Goal: Information Seeking & Learning: Learn about a topic

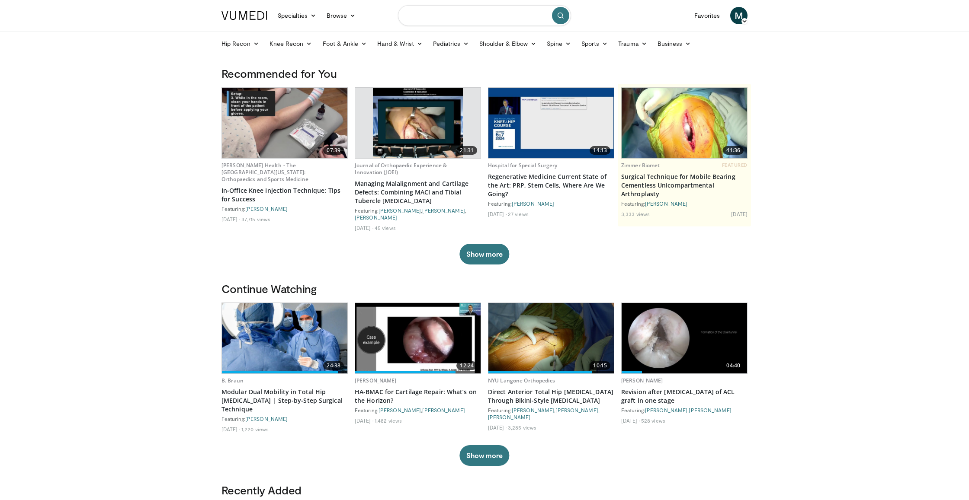
click at [465, 19] on input "Search topics, interventions" at bounding box center [484, 15] width 173 height 21
type input "**********"
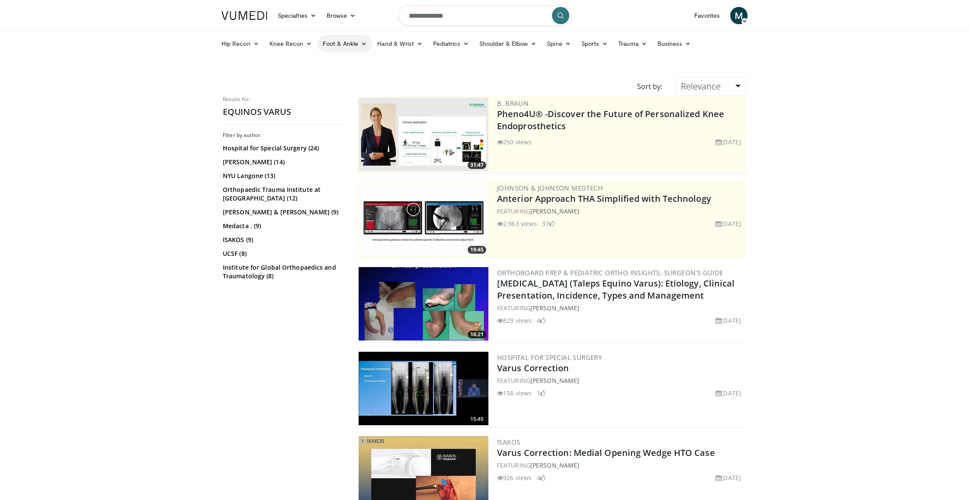
click at [366, 42] on icon at bounding box center [364, 44] width 6 height 6
click at [343, 102] on link "Ankle" at bounding box center [369, 106] width 103 height 14
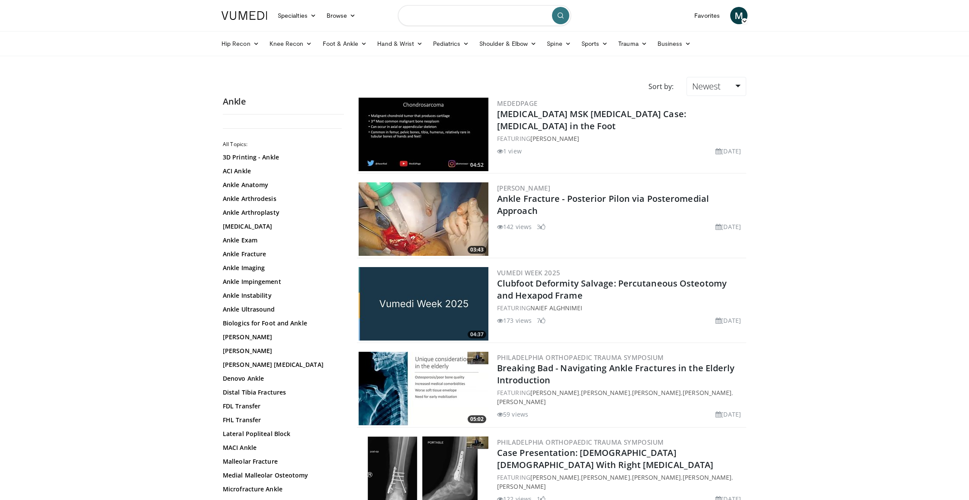
click at [447, 18] on input "Search topics, interventions" at bounding box center [484, 15] width 173 height 21
type input "******"
click at [562, 14] on icon "submit" at bounding box center [560, 15] width 7 height 7
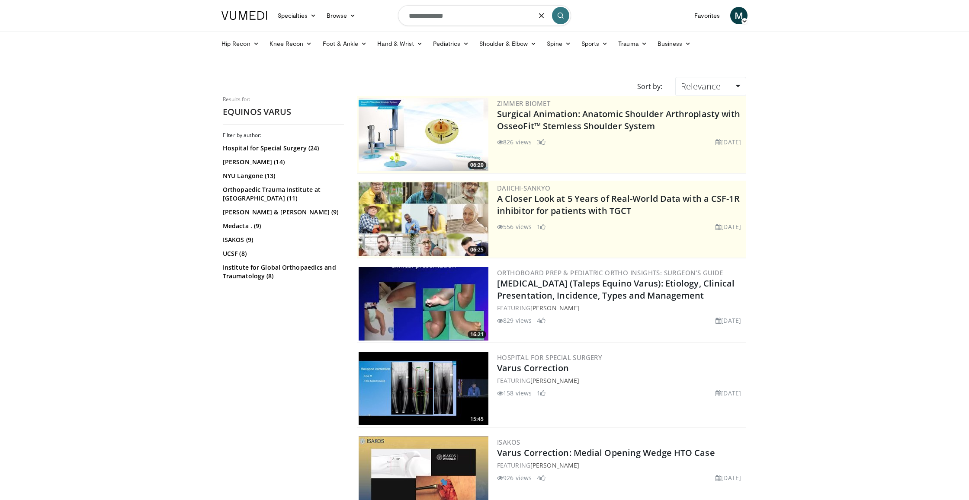
drag, startPoint x: 473, startPoint y: 18, endPoint x: 387, endPoint y: 19, distance: 86.5
click at [387, 19] on nav "Specialties Adult & Family Medicine Allergy, Asthma, Immunology Anesthesiology …" at bounding box center [484, 15] width 536 height 31
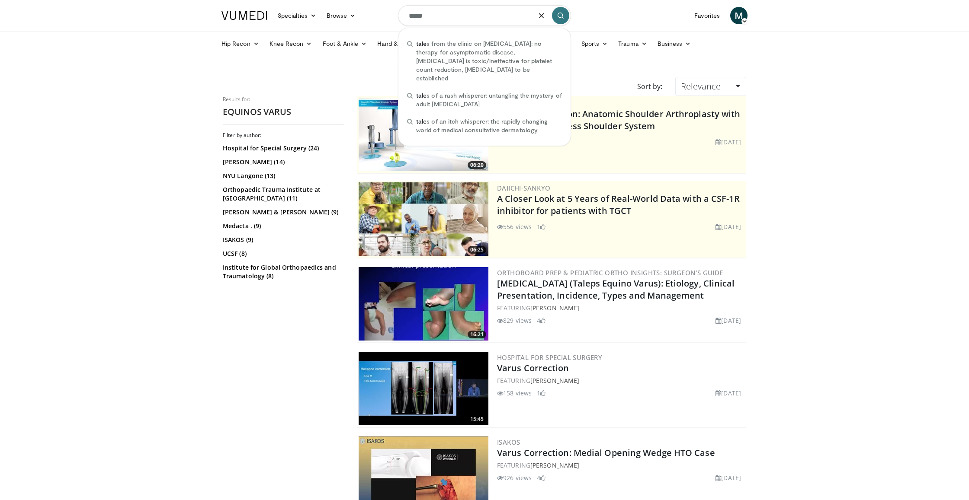
type input "******"
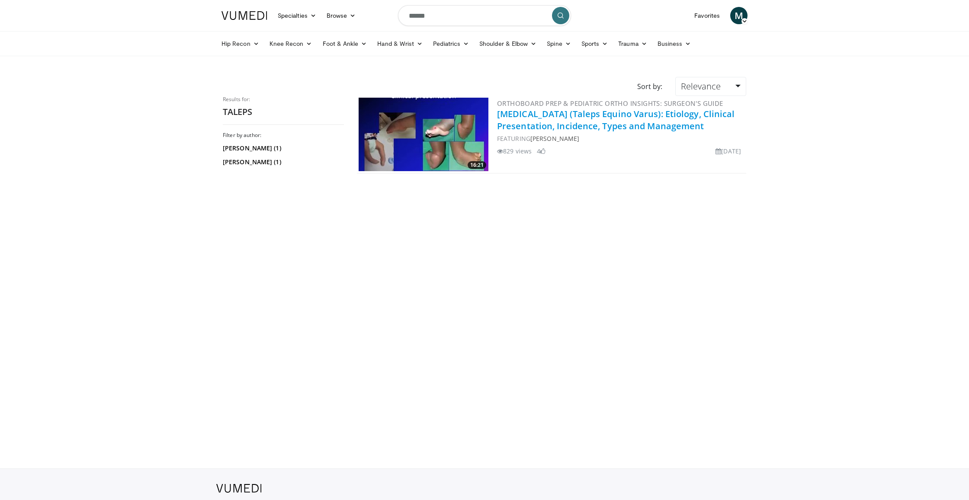
scroll to position [1, 1]
click at [603, 125] on link "Clubfoot (Taleps Equino Varus): Etiology, Clinical Presentation, Incidence, Typ…" at bounding box center [616, 119] width 238 height 24
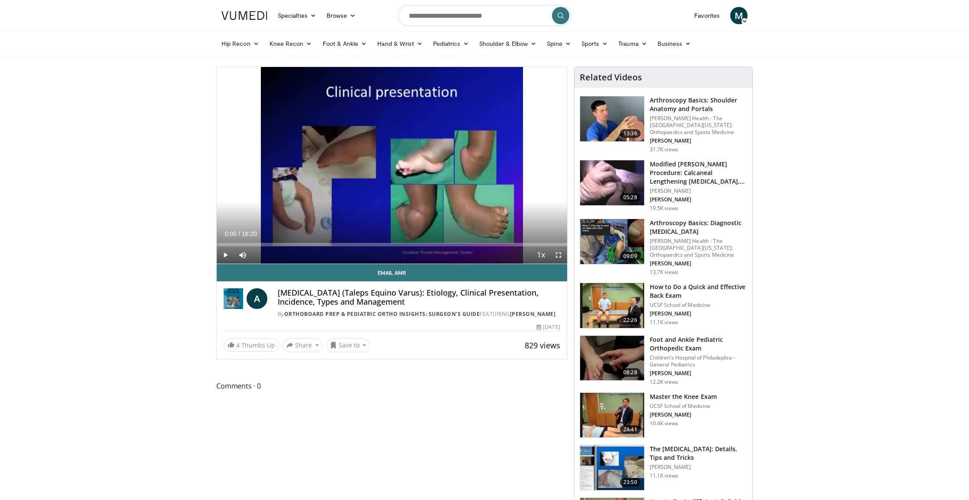
click at [224, 251] on span "Video Player" at bounding box center [225, 255] width 17 height 17
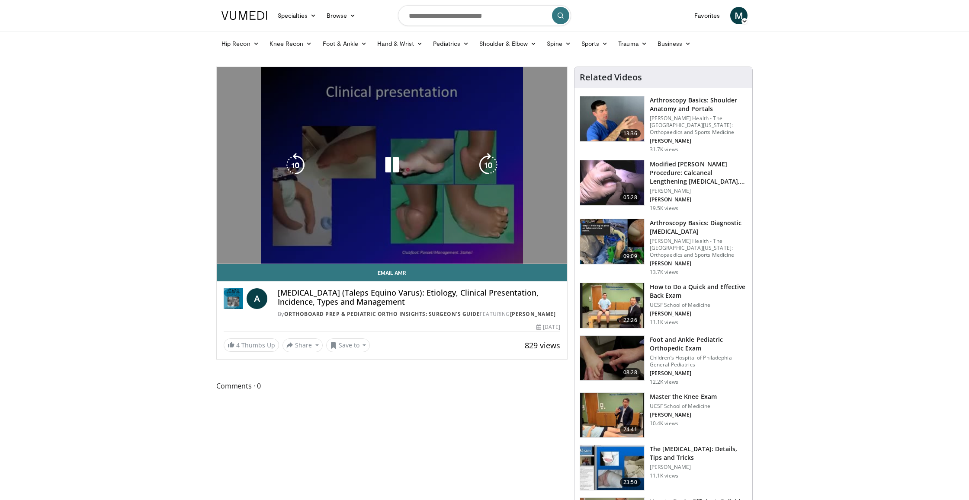
scroll to position [0, 0]
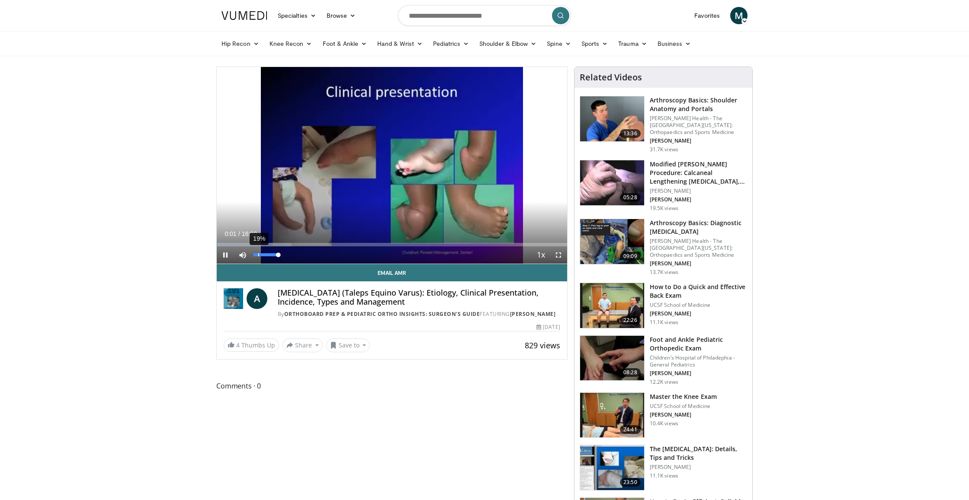
click at [258, 253] on div "19%" at bounding box center [265, 254] width 25 height 3
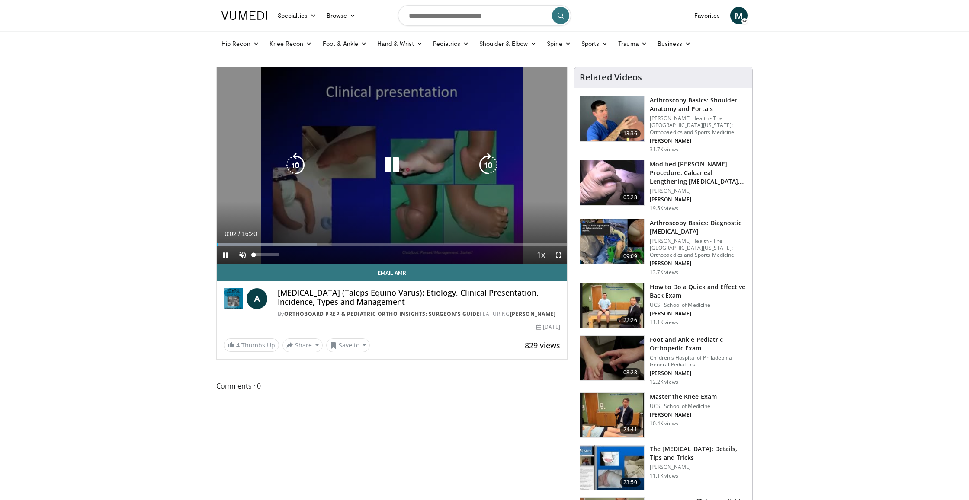
drag, startPoint x: 256, startPoint y: 253, endPoint x: 249, endPoint y: 253, distance: 6.9
click at [249, 253] on div "Unmute 0%" at bounding box center [264, 255] width 61 height 17
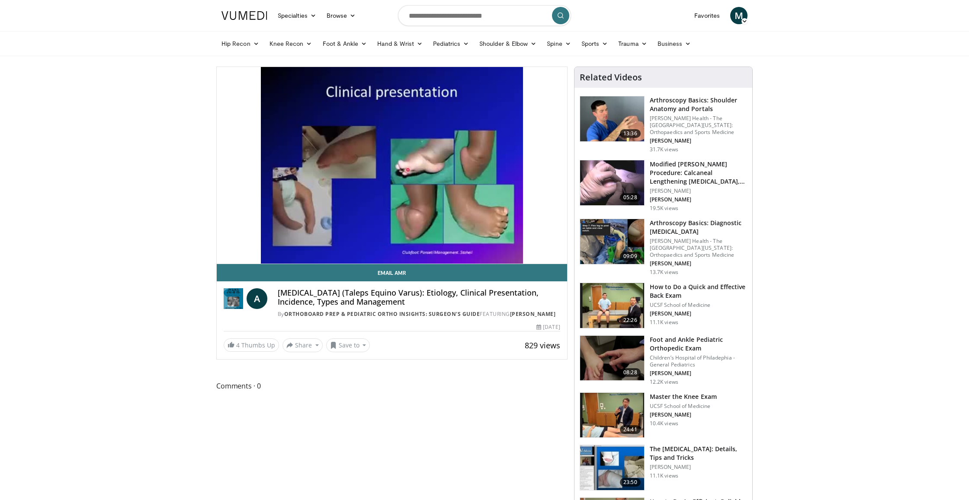
scroll to position [0, 0]
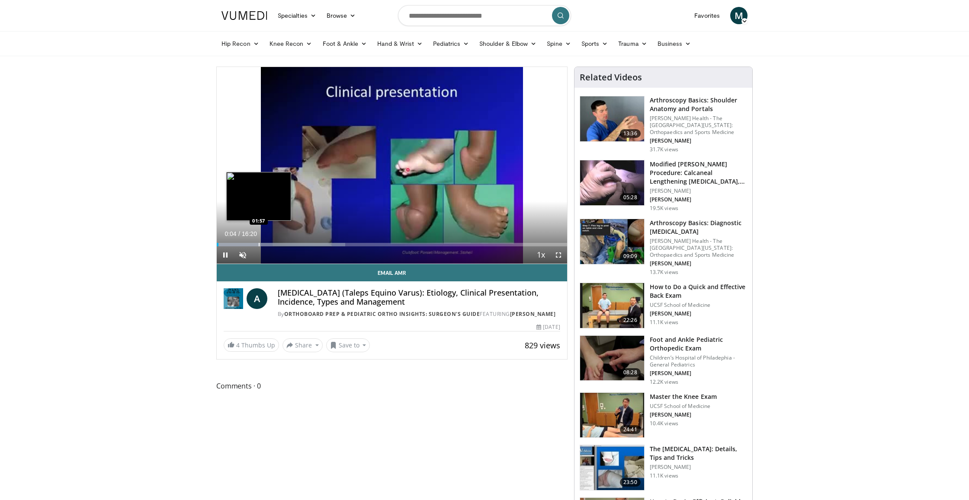
click at [259, 245] on div "Progress Bar" at bounding box center [259, 244] width 1 height 3
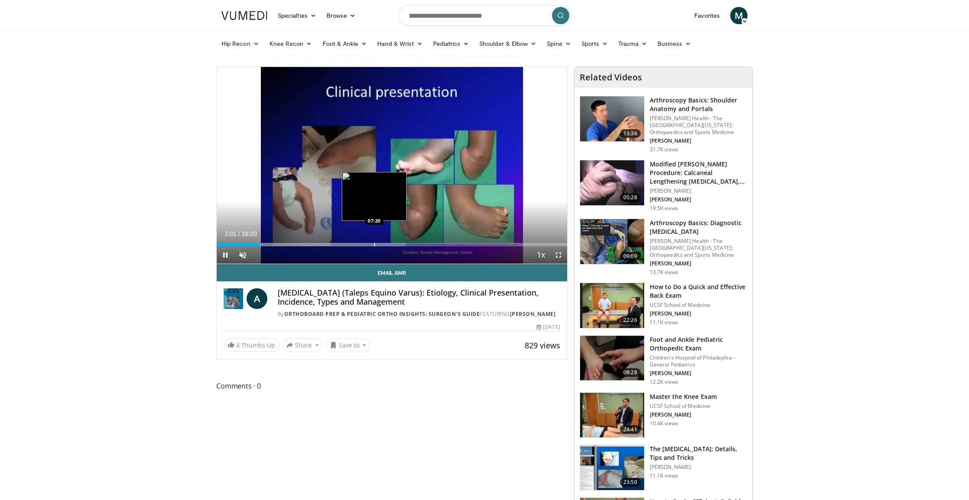
click at [375, 244] on div "Progress Bar" at bounding box center [374, 244] width 1 height 3
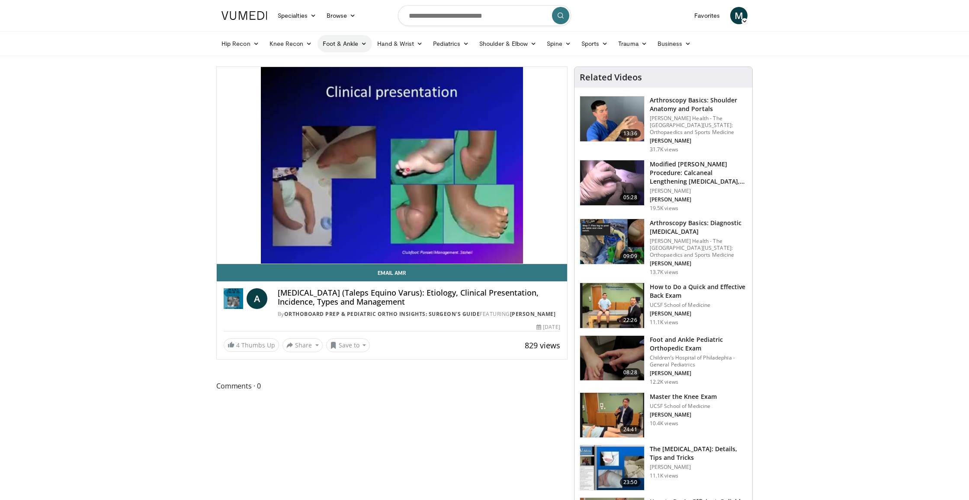
click at [361, 42] on icon at bounding box center [364, 44] width 6 height 6
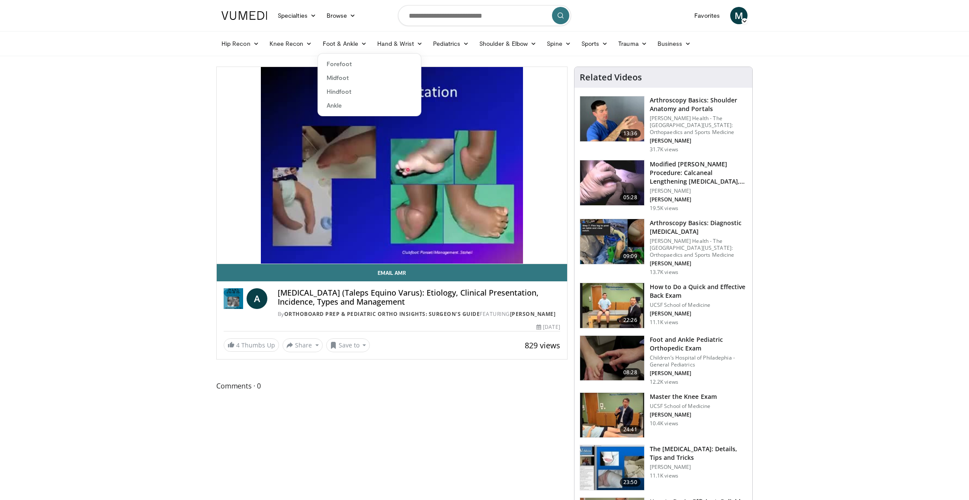
click at [343, 103] on link "Ankle" at bounding box center [369, 106] width 103 height 14
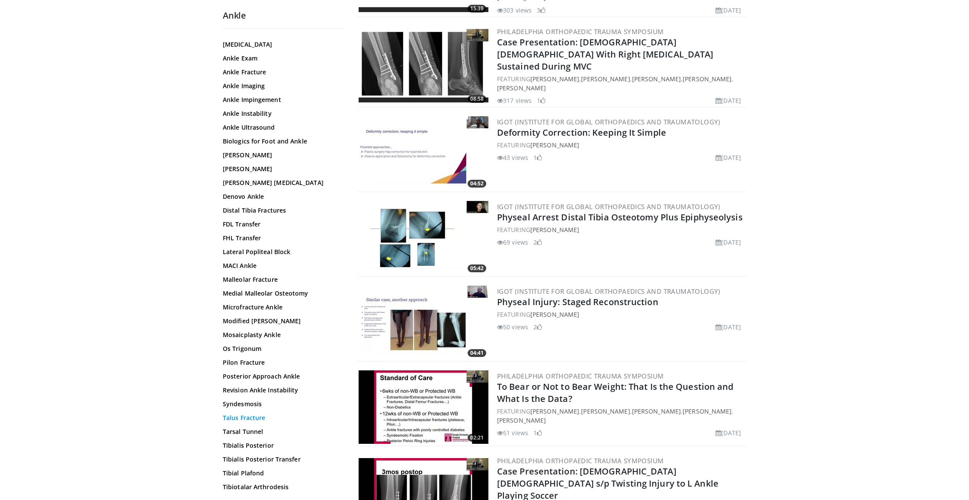
scroll to position [586, 0]
